Goal: Book appointment/travel/reservation

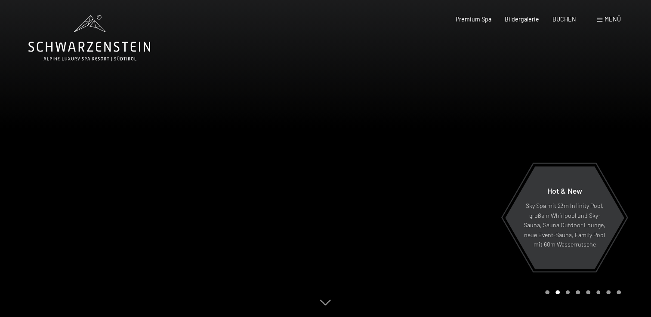
click at [602, 20] on div "Menü" at bounding box center [609, 19] width 24 height 9
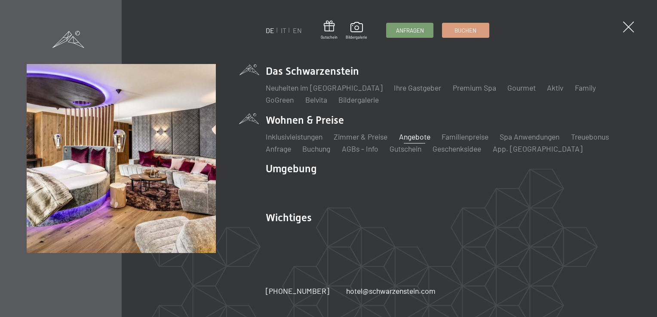
click at [409, 136] on link "Angebote" at bounding box center [414, 136] width 31 height 9
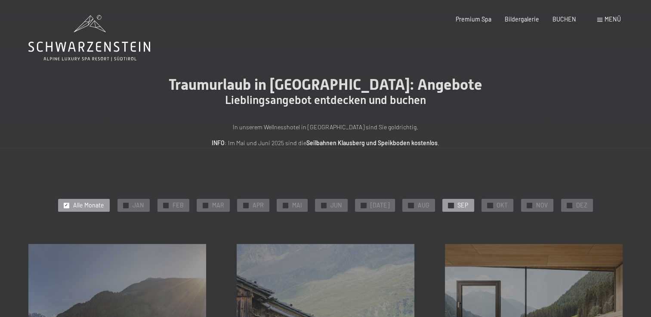
click at [451, 204] on div "✓ SEP" at bounding box center [457, 205] width 31 height 13
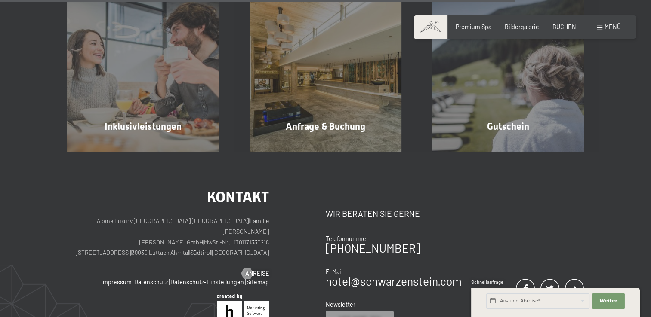
scroll to position [721, 0]
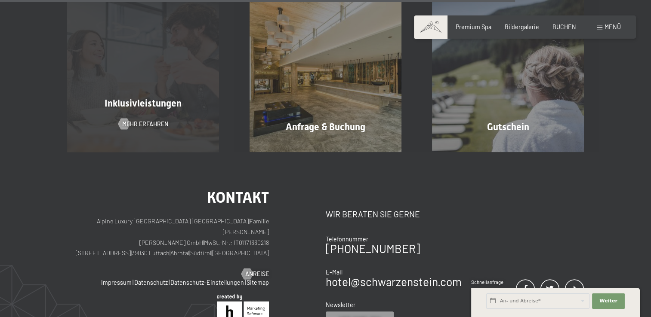
click at [123, 114] on div "Inklusivleistungen Mehr erfahren" at bounding box center [143, 76] width 182 height 152
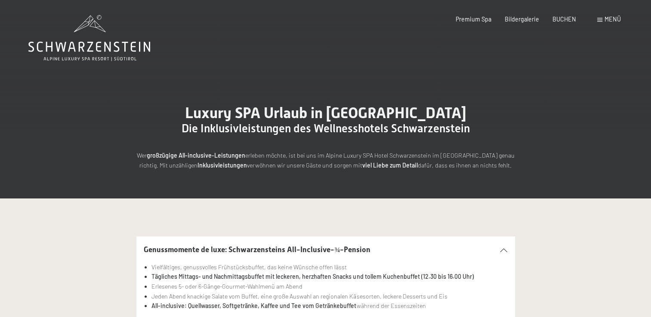
click at [597, 18] on span at bounding box center [599, 20] width 5 height 4
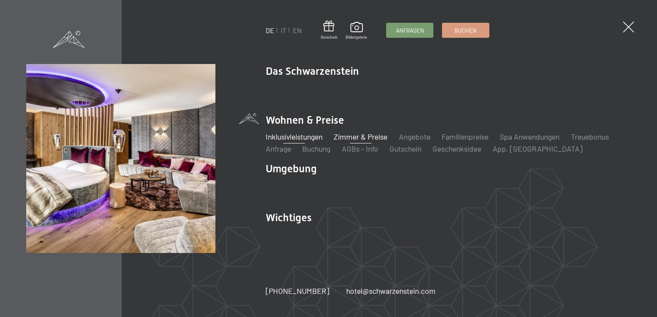
click at [363, 135] on link "Zimmer & Preise" at bounding box center [361, 136] width 54 height 9
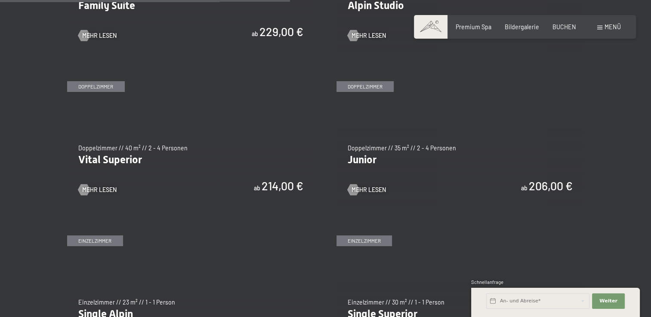
scroll to position [1079, 0]
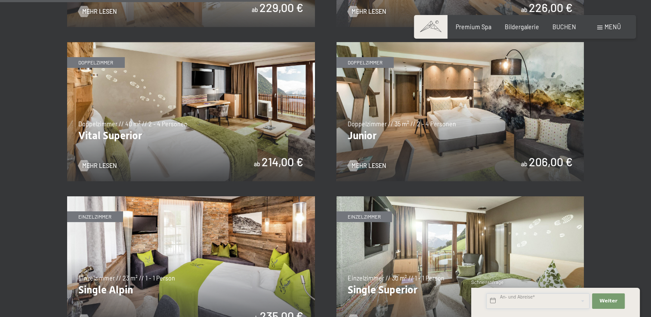
click at [521, 300] on input "text" at bounding box center [537, 301] width 103 height 15
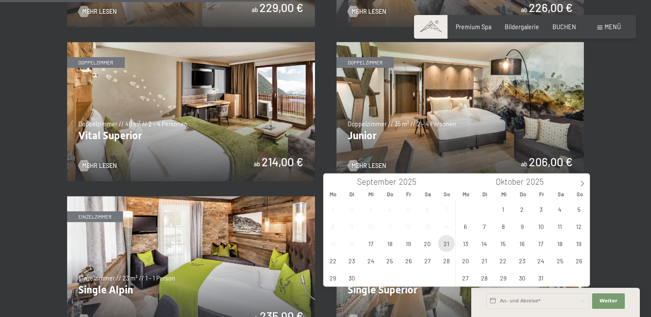
click at [449, 243] on span "21" at bounding box center [446, 243] width 17 height 17
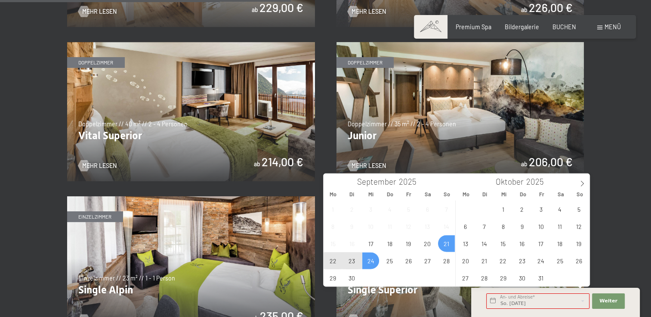
click at [374, 260] on span "24" at bounding box center [370, 260] width 17 height 17
type input "So. 21.09.2025 - Mi. 24.09.2025"
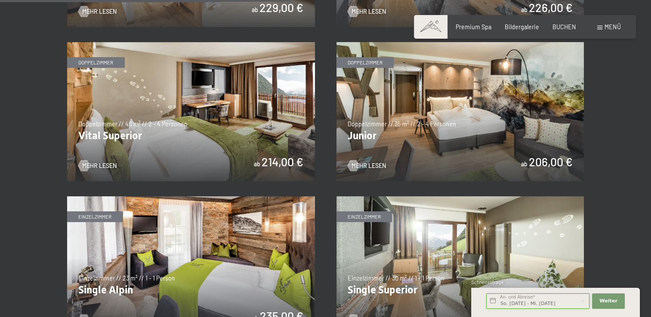
click at [522, 295] on input "So. 21.09.2025 - Mi. 24.09.2025" at bounding box center [537, 301] width 103 height 15
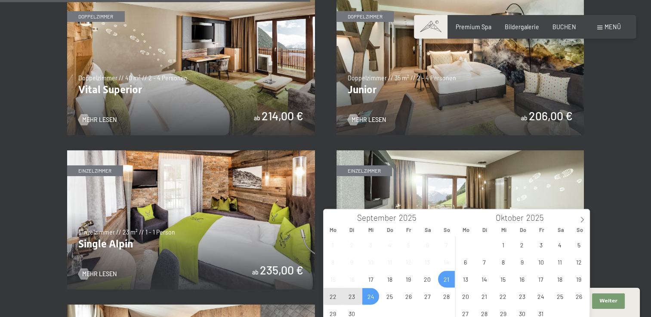
scroll to position [1160, 0]
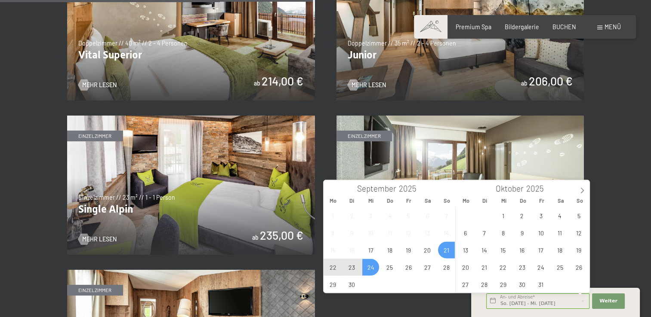
click at [533, 310] on div "So. 21.09.2025 - Mi. 24.09.2025 An- und Abreise* 3 Nächte" at bounding box center [538, 301] width 106 height 21
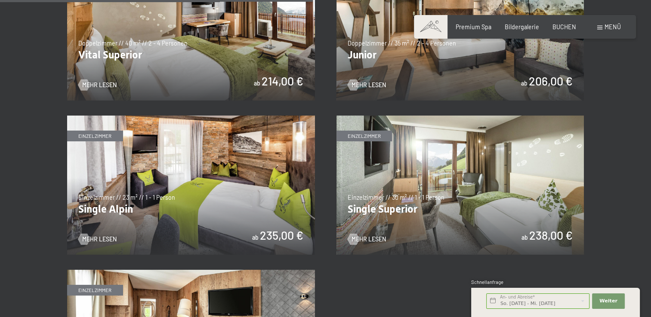
click at [533, 310] on div "So. 21.09.2025 - Mi. 24.09.2025 An- und Abreise* 3 Nächte" at bounding box center [538, 301] width 106 height 21
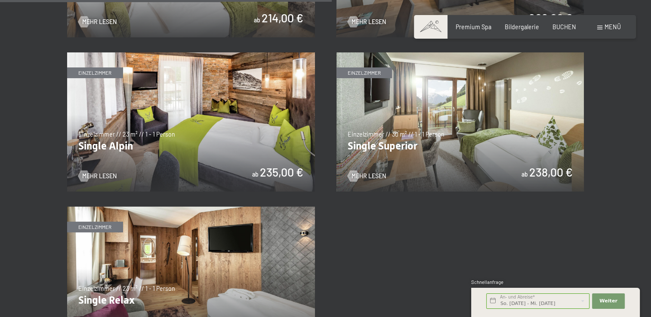
scroll to position [1231, 0]
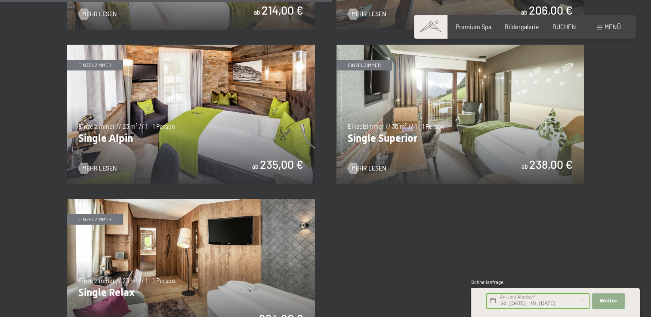
click at [603, 298] on button "Weiter Adressfelder ausblenden" at bounding box center [608, 301] width 33 height 15
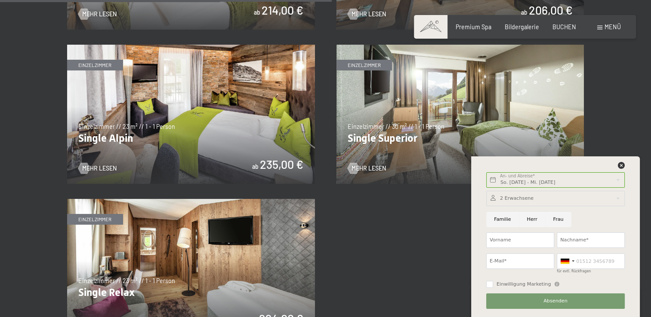
click at [526, 219] on input "Herr" at bounding box center [532, 219] width 26 height 15
radio input "true"
click at [502, 240] on input "Vorname" at bounding box center [520, 240] width 68 height 15
type input "Roland"
type input "Gehrig"
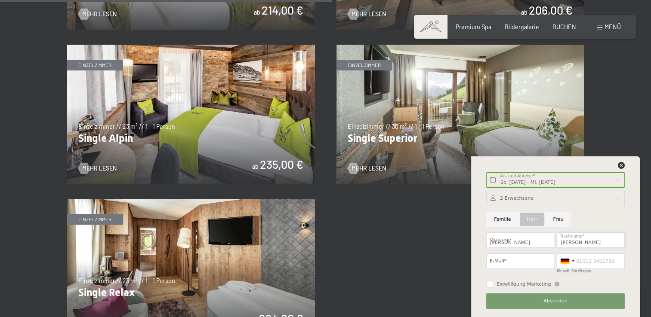
type input "roland.gehrig@gmx.ch"
type input "0793582692"
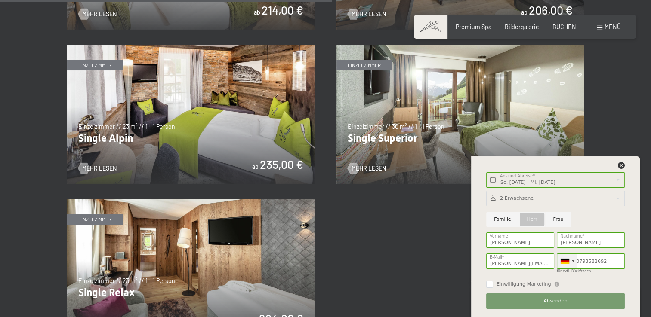
click at [566, 261] on div at bounding box center [564, 261] width 9 height 5
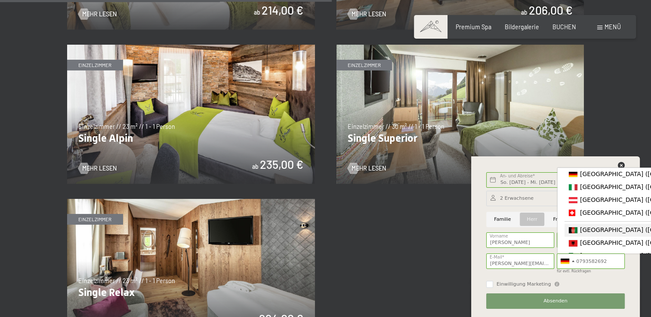
drag, startPoint x: 587, startPoint y: 242, endPoint x: 588, endPoint y: 209, distance: 32.7
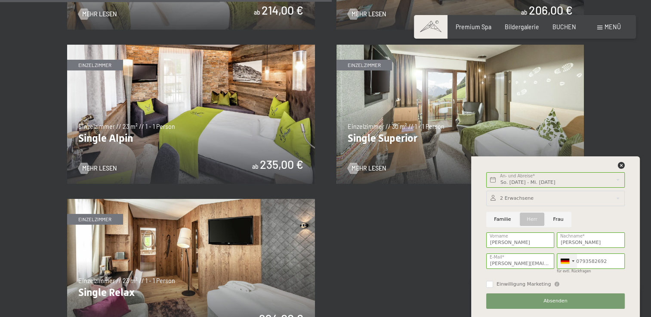
click at [561, 260] on div at bounding box center [564, 261] width 9 height 5
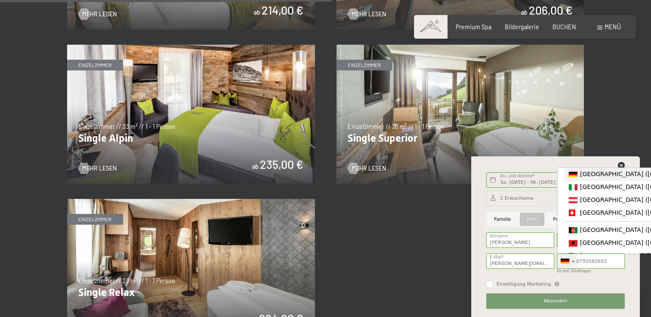
click at [561, 260] on div at bounding box center [564, 261] width 9 height 5
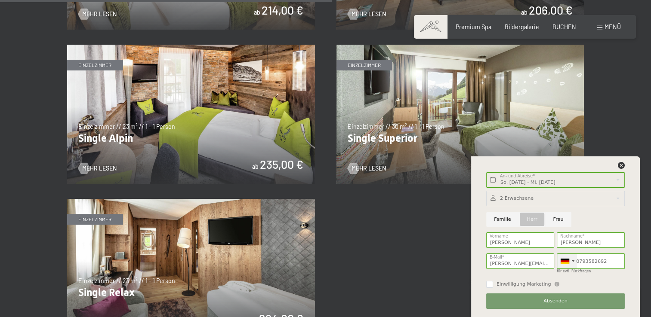
click at [566, 261] on div at bounding box center [564, 261] width 9 height 5
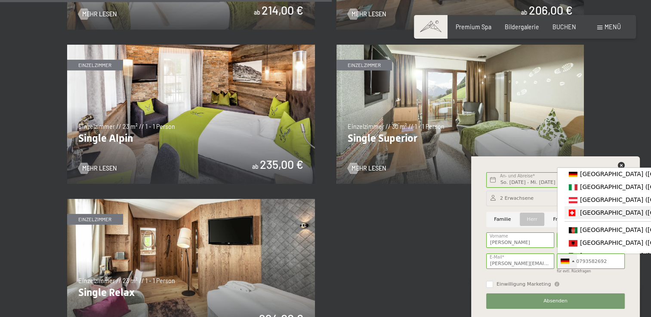
click at [595, 214] on span "[GEOGRAPHIC_DATA] ([GEOGRAPHIC_DATA])" at bounding box center [646, 212] width 133 height 7
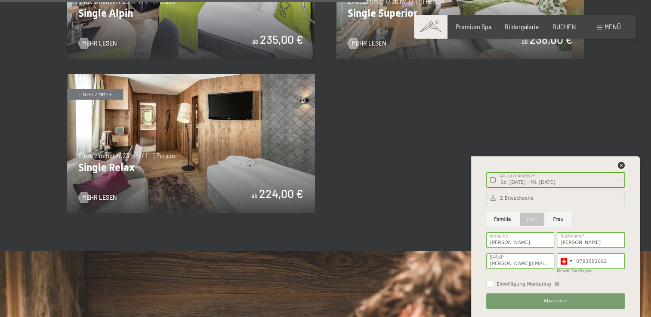
scroll to position [1357, 0]
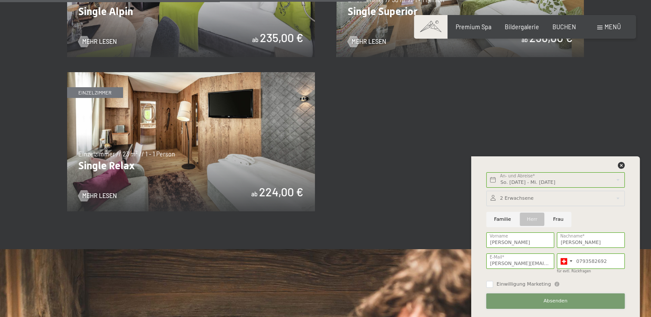
click at [549, 302] on span "Absenden" at bounding box center [555, 301] width 24 height 7
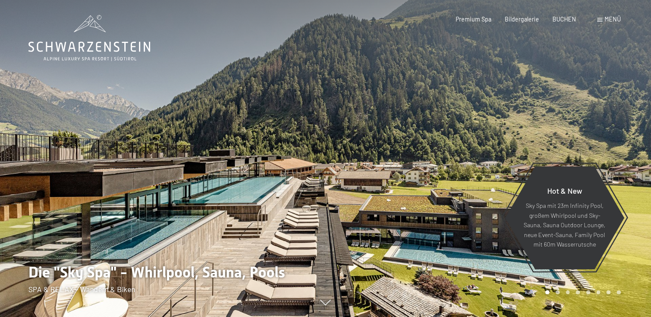
click at [600, 17] on div "Menü" at bounding box center [609, 19] width 24 height 9
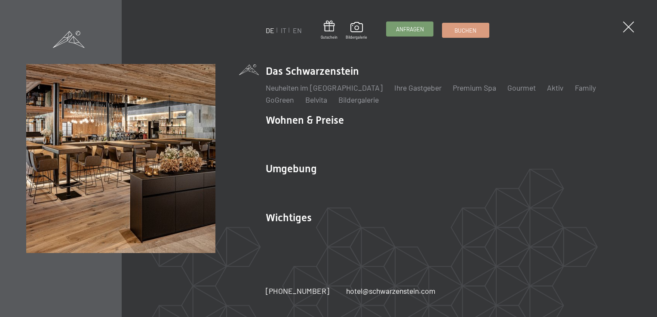
click at [406, 29] on span "Anfragen" at bounding box center [410, 29] width 28 height 8
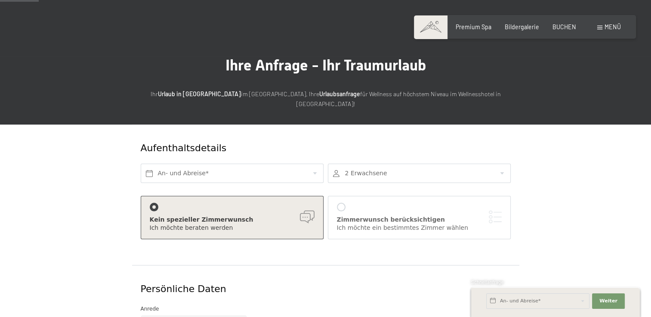
scroll to position [78, 0]
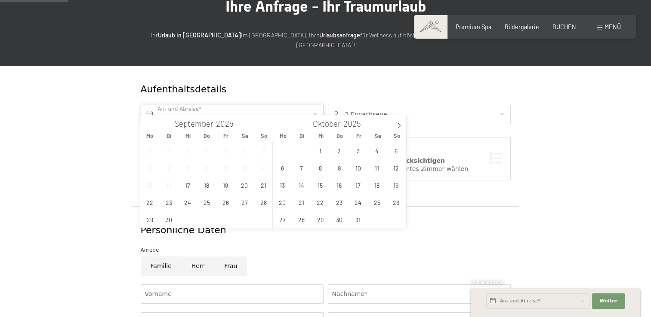
click at [206, 108] on input "text" at bounding box center [232, 114] width 183 height 19
click at [265, 185] on span "21" at bounding box center [263, 185] width 17 height 17
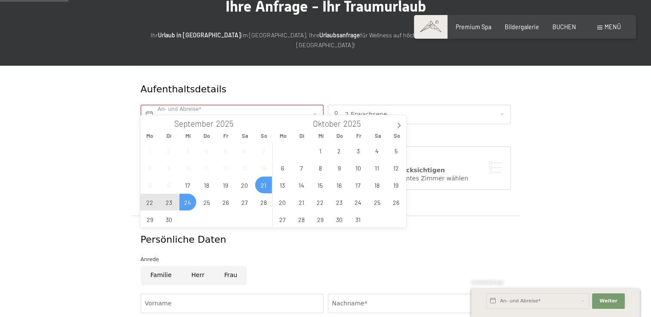
click at [186, 205] on span "24" at bounding box center [187, 202] width 17 height 17
type input "So. 21.09.2025 - Mi. 24.09.2025"
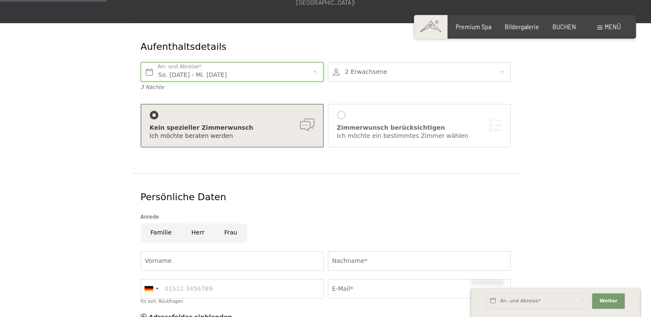
scroll to position [127, 0]
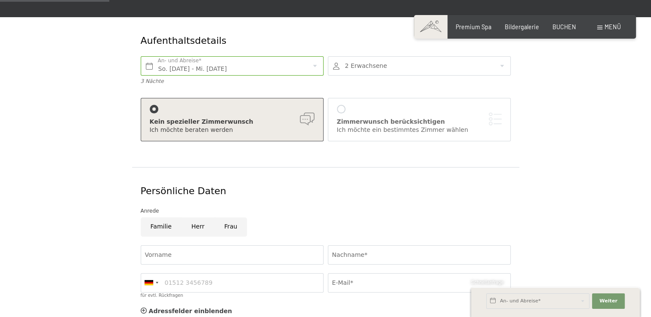
click at [194, 219] on input "Herr" at bounding box center [198, 227] width 33 height 19
radio input "true"
click at [178, 246] on input "Vorname" at bounding box center [232, 255] width 183 height 19
type input "Roland"
type input "Gehrig"
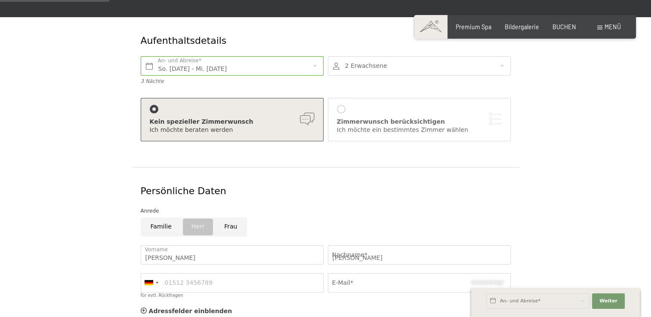
type input "0793582692"
type input "roland.gehrig@gmx.ch"
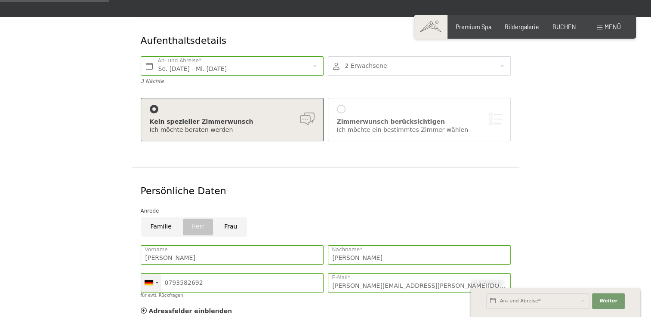
click at [152, 280] on div at bounding box center [149, 282] width 9 height 5
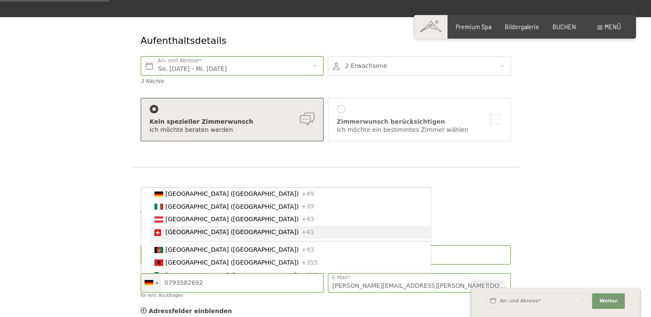
click at [178, 229] on span "[GEOGRAPHIC_DATA] ([GEOGRAPHIC_DATA])" at bounding box center [232, 232] width 133 height 7
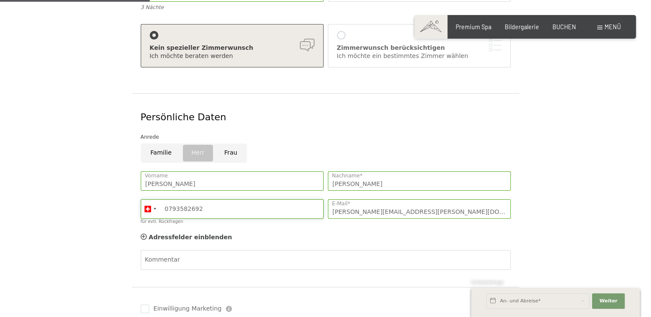
scroll to position [221, 0]
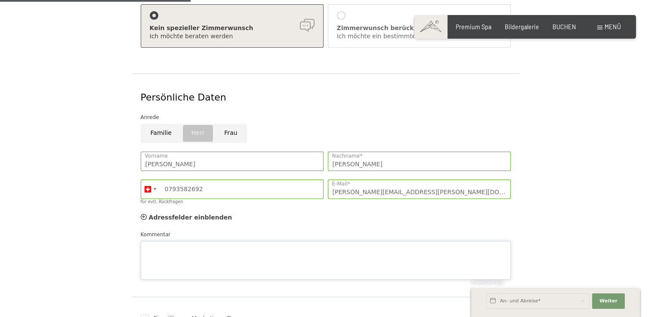
click at [230, 231] on div "Kommentar" at bounding box center [326, 255] width 370 height 49
paste textarea "Grüezi Gerne möchte ich meine Frau nachträglich zum 20. Hochzeitstag mit ein pa…"
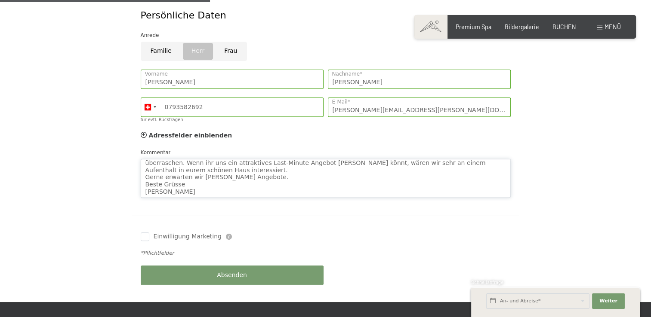
scroll to position [316, 0]
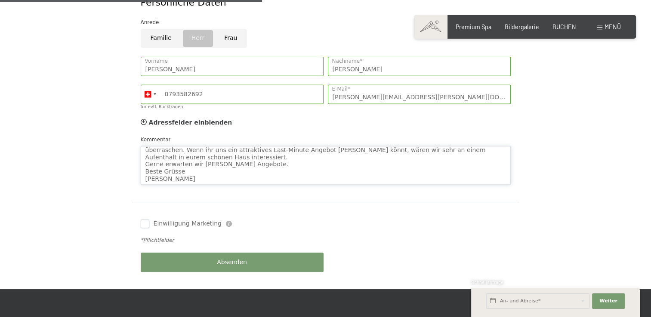
type textarea "Grüezi Gerne möchte ich meine Frau nachträglich zum 20. Hochzeitstag mit ein pa…"
click at [144, 220] on input "Einwilligung Marketing" at bounding box center [145, 224] width 9 height 9
checkbox input "true"
click at [206, 253] on button "Absenden" at bounding box center [232, 262] width 183 height 19
